Goal: Task Accomplishment & Management: Complete application form

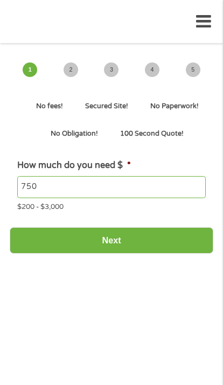
click at [119, 231] on input "Next" at bounding box center [112, 240] width 204 height 26
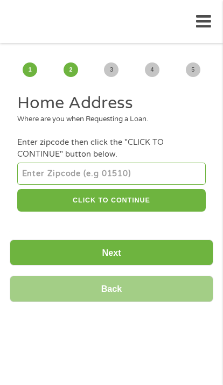
scroll to position [51, 0]
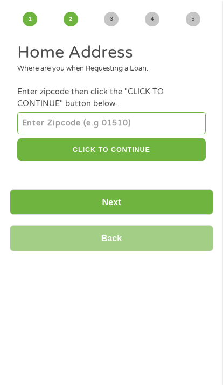
click at [64, 128] on input "number" at bounding box center [111, 123] width 188 height 22
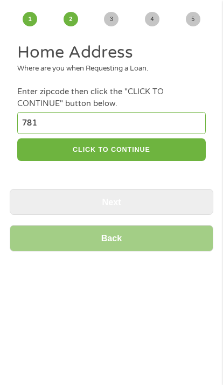
scroll to position [0, 0]
type input "78118"
click at [137, 157] on button "CLICK TO CONTINUE" at bounding box center [111, 150] width 188 height 23
type input "78118"
type input "[GEOGRAPHIC_DATA]"
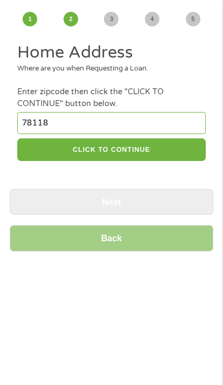
select select "[US_STATE]"
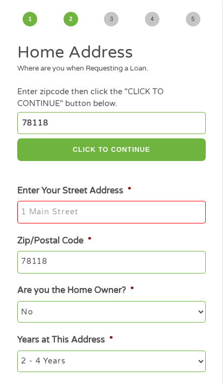
click at [49, 224] on input "Enter Your Street Address *" at bounding box center [111, 212] width 188 height 23
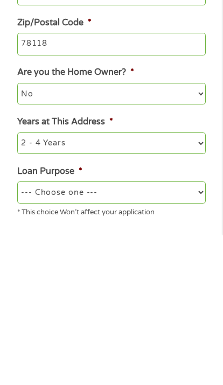
scroll to position [128, 0]
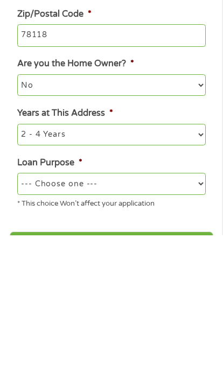
type input "[STREET_ADDRESS]"
click at [52, 274] on select "1 Year or less 1 - 2 Years 2 - 4 Years Over 4 Years" at bounding box center [111, 285] width 188 height 22
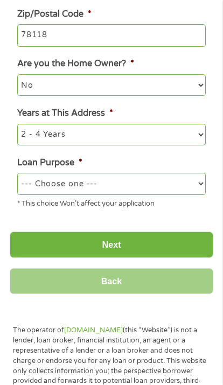
select select "60months"
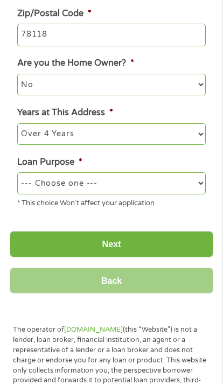
click at [67, 193] on select "--- Choose one --- Pay Bills Debt Consolidation Home Improvement Major Purchase…" at bounding box center [111, 183] width 188 height 22
select select "other"
click at [112, 252] on input "Next" at bounding box center [112, 244] width 204 height 26
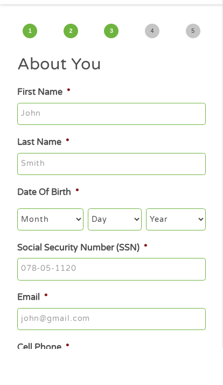
scroll to position [4, 4]
type input "[PERSON_NAME]"
click at [49, 190] on input "Last Name *" at bounding box center [111, 201] width 188 height 23
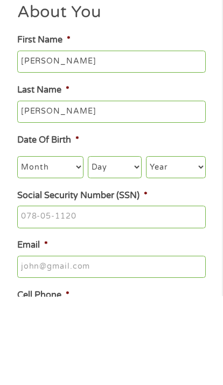
type input "[PERSON_NAME]"
click at [36, 245] on select "Month 1 2 3 4 5 6 7 8 9 10 11 12" at bounding box center [50, 256] width 66 height 22
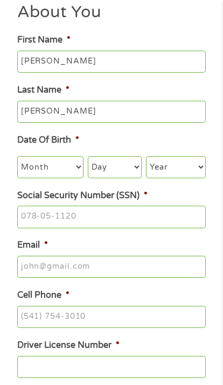
select select "4"
click at [116, 169] on select "Day 1 2 3 4 5 6 7 8 9 10 11 12 13 14 15 16 17 18 19 20 21 22 23 24 25 26 27 28 …" at bounding box center [115, 167] width 54 height 22
select select "11"
click at [168, 173] on select "Year [DATE] 2006 2005 2004 2003 2002 2001 2000 1999 1998 1997 1996 1995 1994 19…" at bounding box center [175, 167] width 59 height 22
select select "1967"
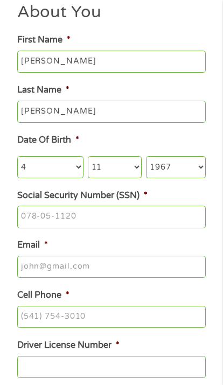
click at [58, 225] on input "Social Security Number (SSN) *" at bounding box center [111, 217] width 188 height 23
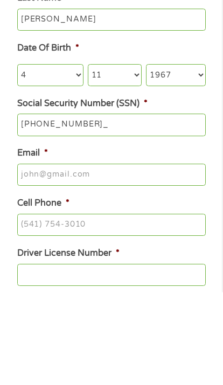
type input "564-59-2112"
click at [45, 257] on input "Email *" at bounding box center [111, 268] width 188 height 23
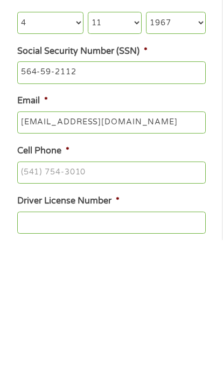
type input "[EMAIL_ADDRESS][DOMAIN_NAME]"
click at [48, 307] on input "Cell Phone *" at bounding box center [111, 318] width 188 height 23
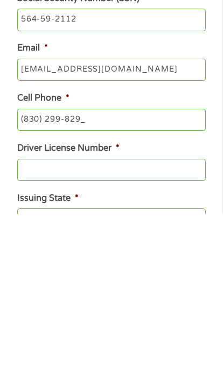
type input "[PHONE_NUMBER]"
click at [47, 330] on input "Driver License Number *" at bounding box center [111, 341] width 188 height 23
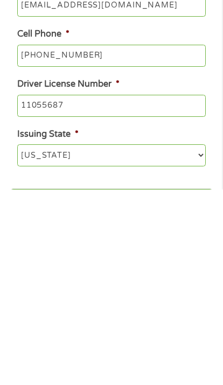
type input "11055687"
click at [53, 340] on select "[US_STATE] [US_STATE] [US_STATE] [US_STATE] [US_STATE] [US_STATE] [US_STATE] [U…" at bounding box center [111, 351] width 188 height 22
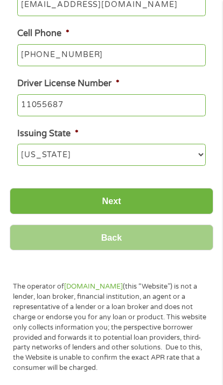
click at [105, 213] on input "Next" at bounding box center [112, 201] width 204 height 26
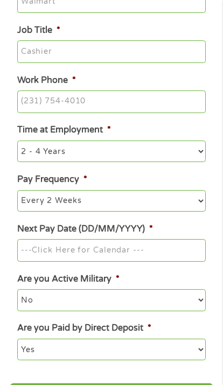
scroll to position [55, 0]
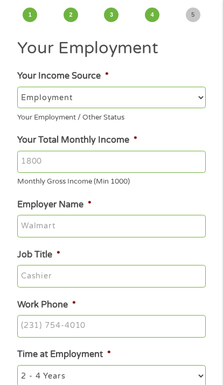
click at [47, 108] on select "--- Choose one --- Employment [DEMOGRAPHIC_DATA] Benefits" at bounding box center [111, 98] width 188 height 22
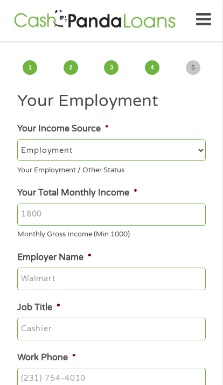
click at [86, 220] on input "Your Total Monthly Income *" at bounding box center [111, 215] width 188 height 23
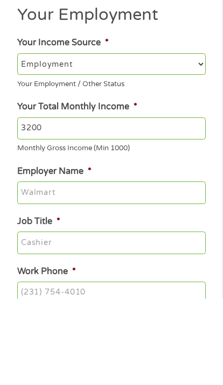
type input "3200"
click at [37, 268] on input "Employer Name *" at bounding box center [111, 279] width 188 height 23
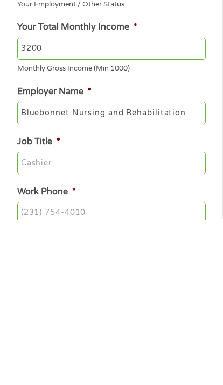
type input "Bluebonnet Nursing and Rehabilitation"
click at [40, 318] on input "Job Title *" at bounding box center [111, 329] width 188 height 23
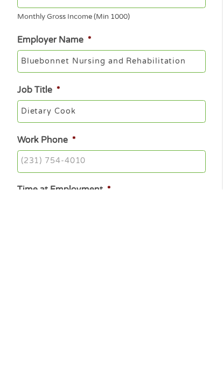
type input "Dietary Cook"
click at [51, 346] on input "Work Phone *" at bounding box center [111, 357] width 188 height 23
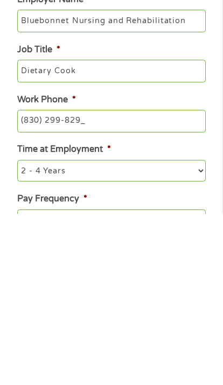
type input "[PHONE_NUMBER]"
click at [81, 331] on select "--- Choose one --- 1 Year or less 1 - 2 Years 2 - 4 Years Over 4 Years" at bounding box center [111, 342] width 188 height 22
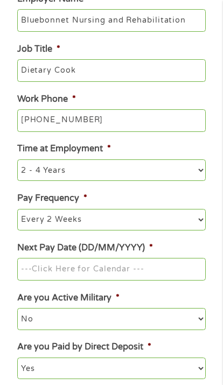
select select "60months"
click at [71, 270] on input "Next Pay Date (DD/MM/YYYY) *" at bounding box center [111, 269] width 188 height 23
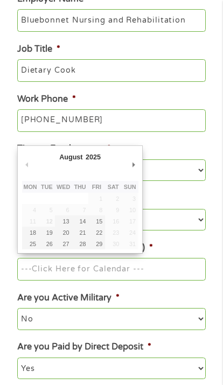
type input "[DATE]"
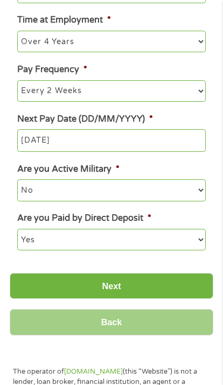
scroll to position [397, 0]
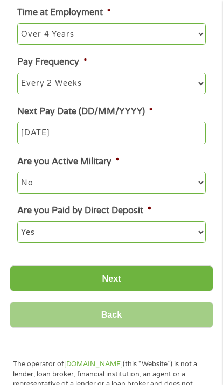
click at [111, 279] on input "Next" at bounding box center [112, 279] width 204 height 26
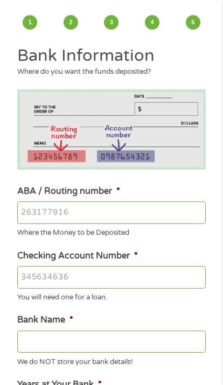
scroll to position [2, 0]
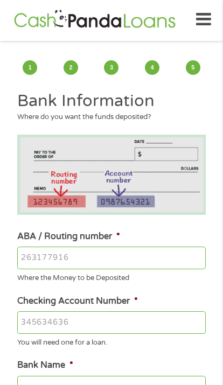
click at [33, 261] on input "ABA / Routing number *" at bounding box center [111, 258] width 188 height 23
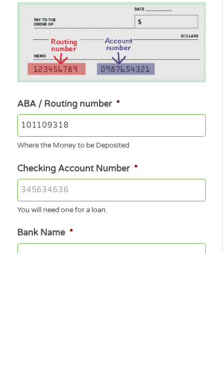
type input "101109318"
click at [45, 312] on input "Checking Account Number *" at bounding box center [111, 323] width 188 height 23
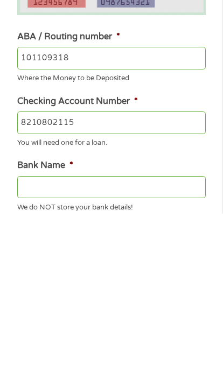
type input "8210802115"
click at [56, 348] on input "Bank Name *" at bounding box center [111, 359] width 188 height 23
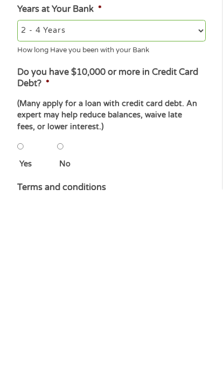
type input "Armed Forces Bank"
click at [64, 331] on input "No" at bounding box center [60, 342] width 6 height 22
radio input "true"
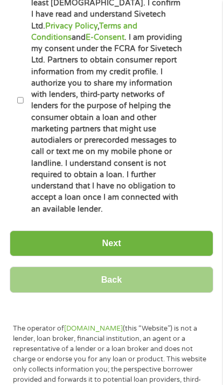
scroll to position [702, 0]
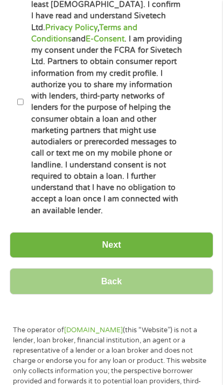
click at [21, 113] on input "By ticking this box, I confirm I am at least [DEMOGRAPHIC_DATA]. I confirm I ha…" at bounding box center [20, 102] width 6 height 22
checkbox input "true"
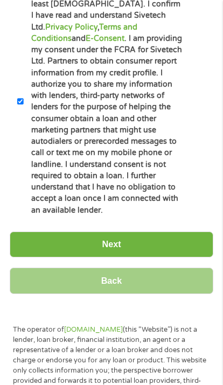
click at [96, 258] on input "Next" at bounding box center [112, 245] width 204 height 26
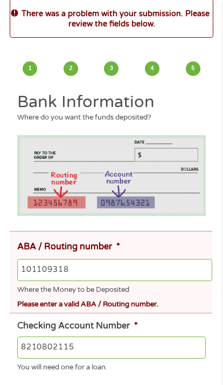
scroll to position [2, 0]
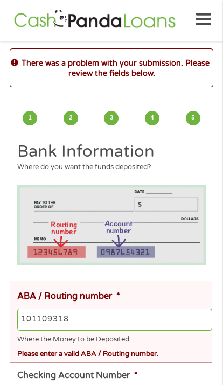
click at [89, 328] on input "101109318" at bounding box center [114, 320] width 195 height 23
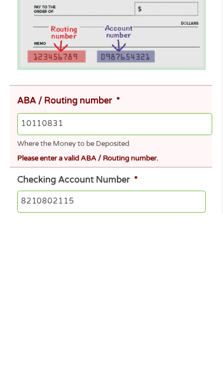
type input "101108319"
type input "ARMED FORCES BANK"
type input "101108319"
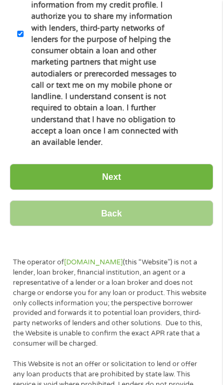
scroll to position [844, 0]
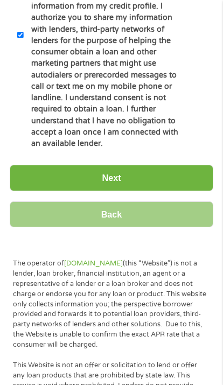
click at [99, 191] on input "Next" at bounding box center [112, 178] width 204 height 26
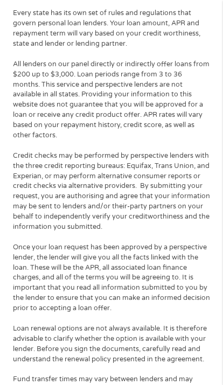
scroll to position [2, 0]
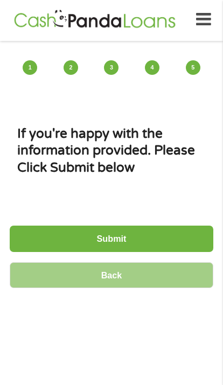
click at [96, 252] on input "Submit" at bounding box center [112, 239] width 204 height 26
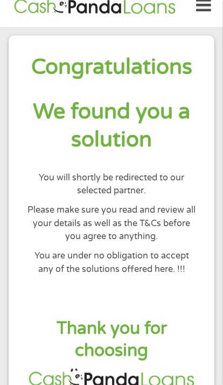
scroll to position [0, 0]
